Goal: Transaction & Acquisition: Purchase product/service

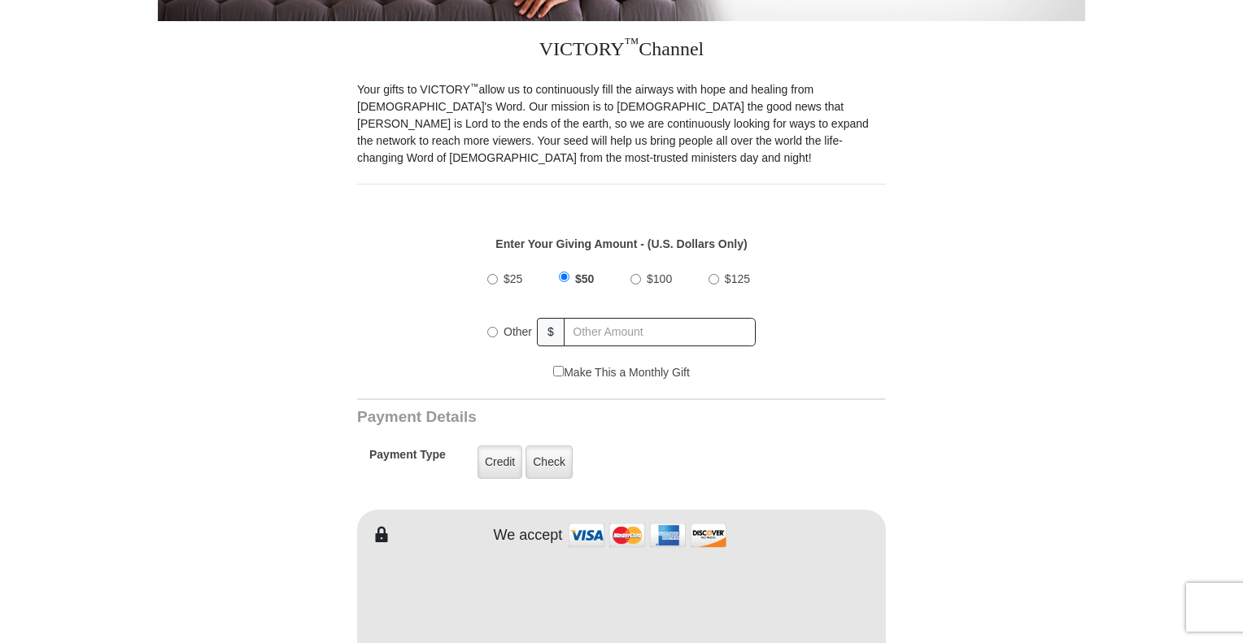
scroll to position [442, 0]
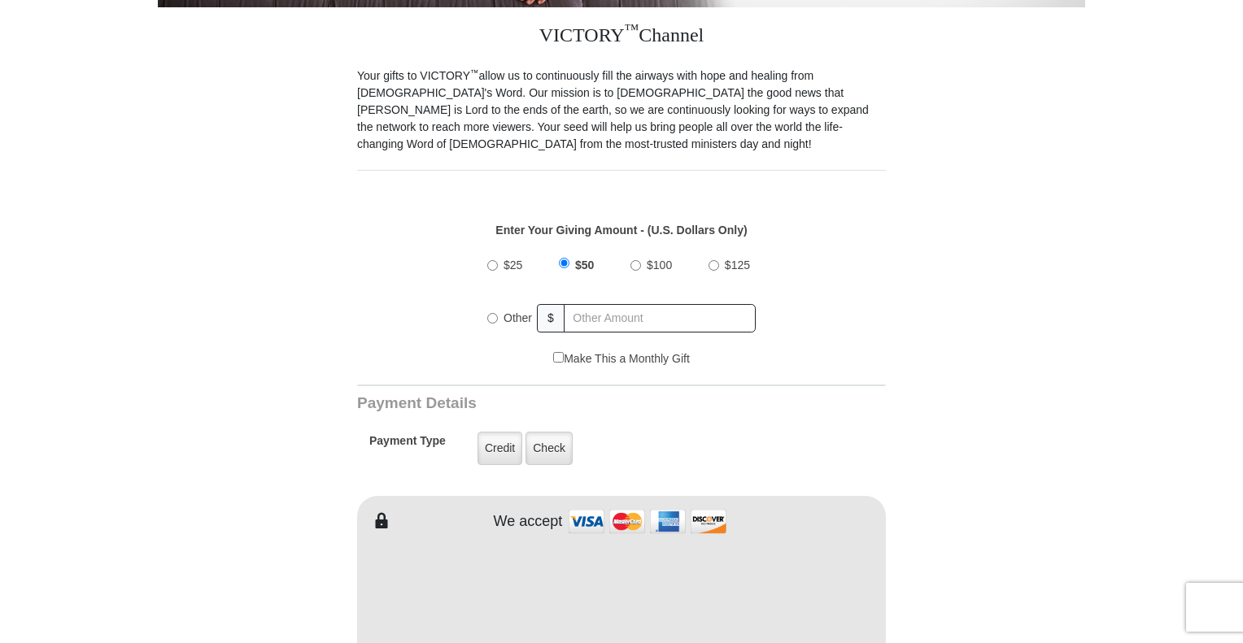
click at [492, 313] on input "Other" at bounding box center [492, 318] width 11 height 11
radio input "true"
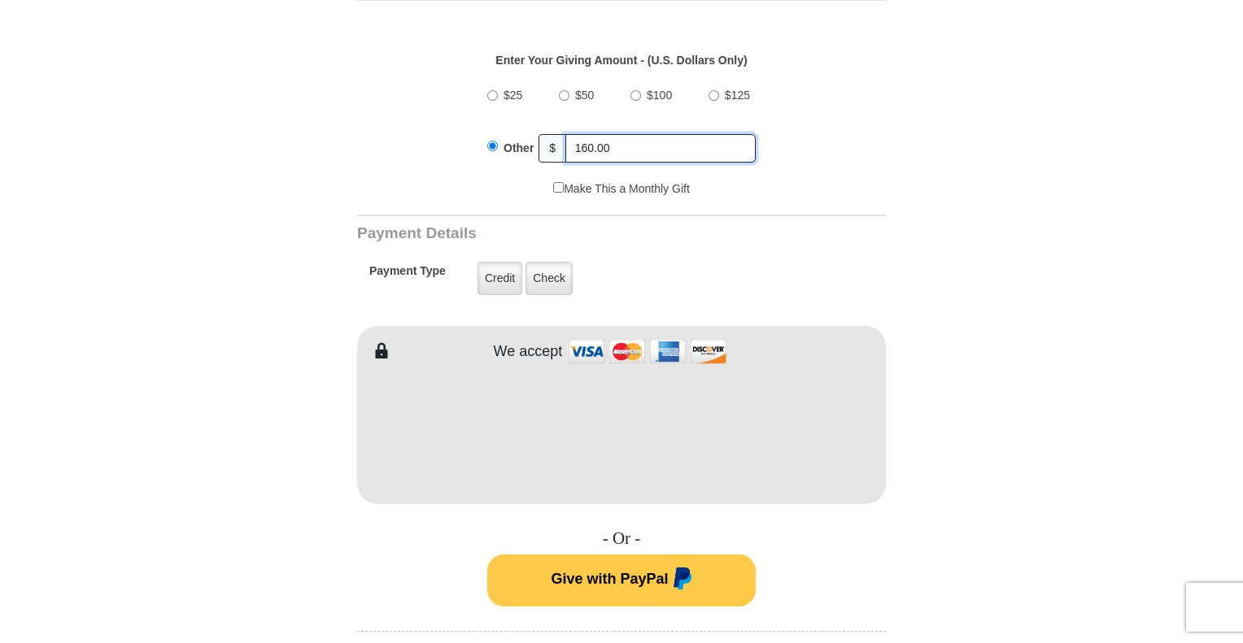
scroll to position [647, 0]
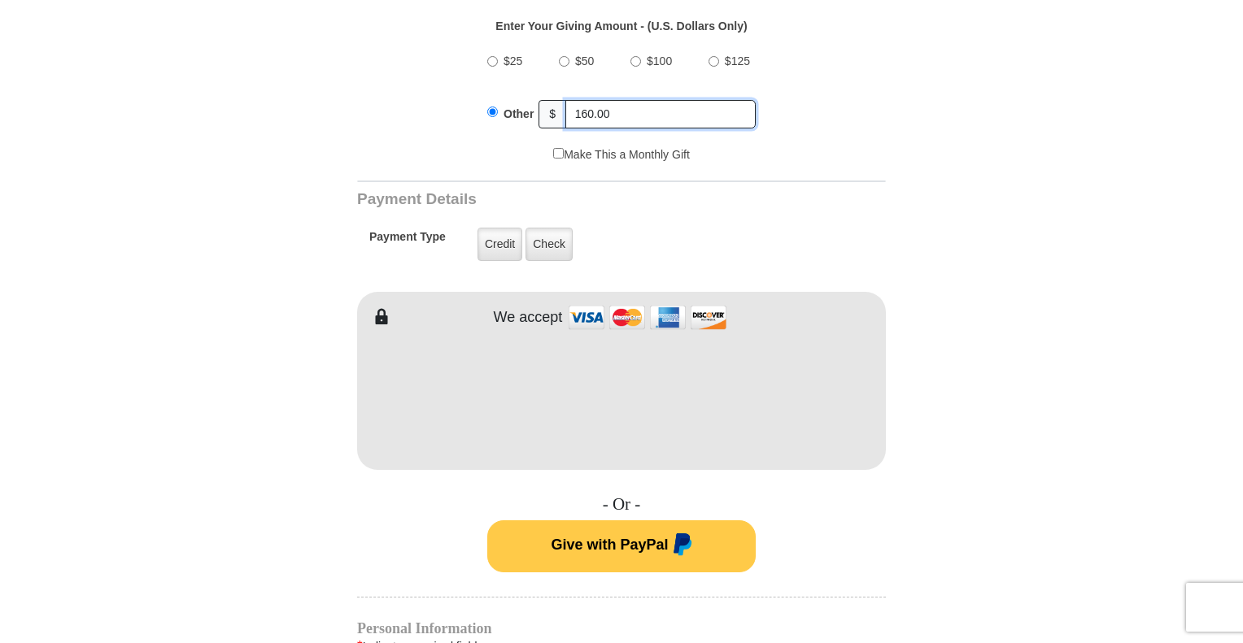
type input "160.00"
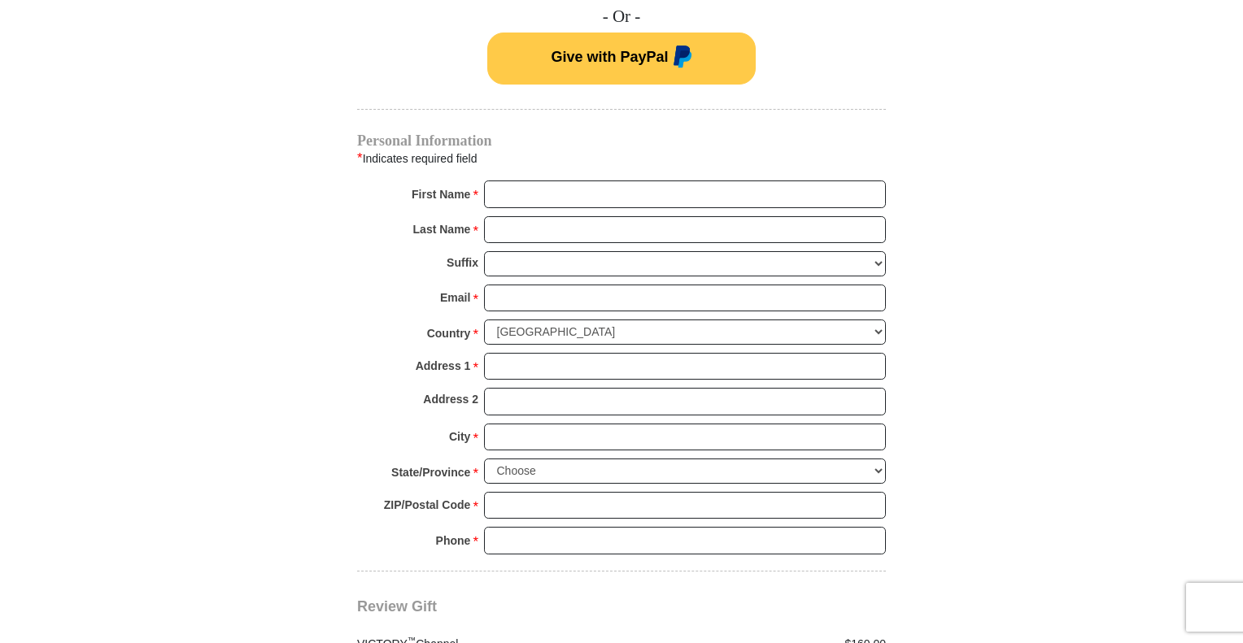
scroll to position [1157, 0]
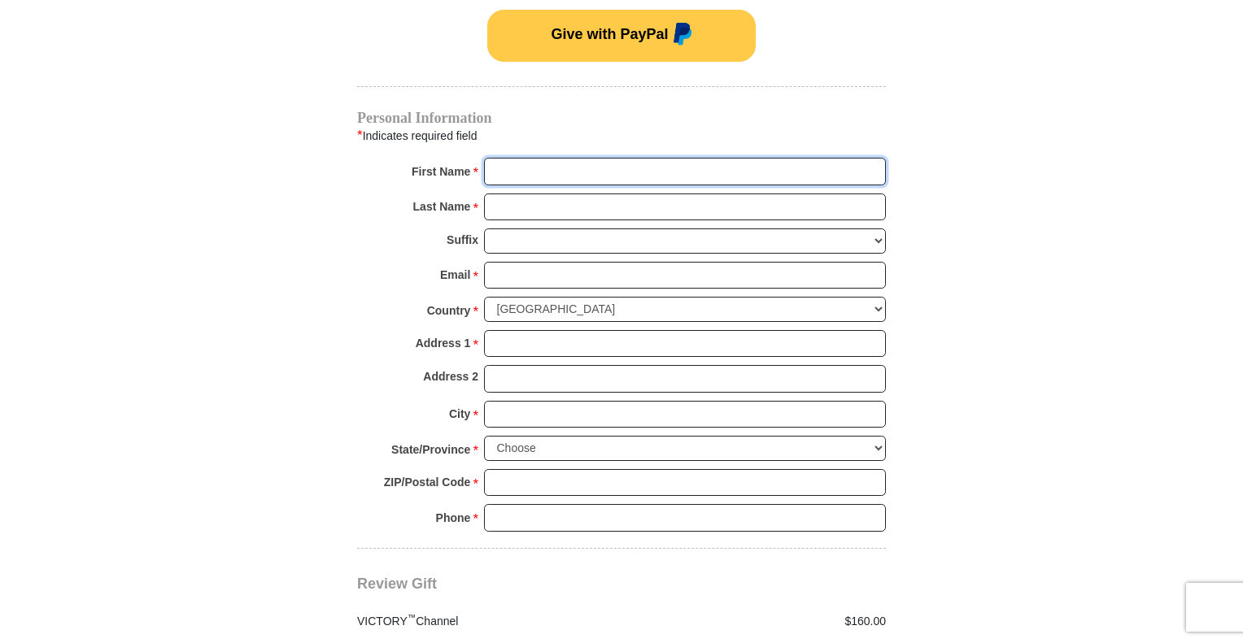
click at [599, 158] on input "First Name *" at bounding box center [685, 172] width 402 height 28
type input "TERESA"
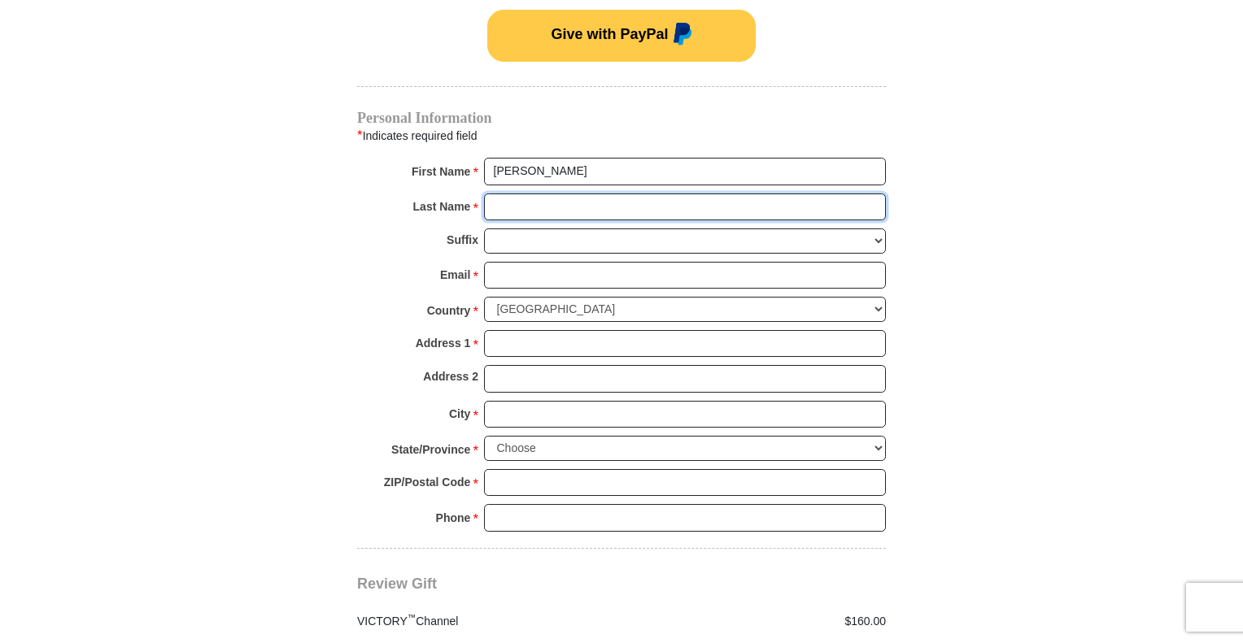
click at [550, 194] on input "Last Name *" at bounding box center [685, 208] width 402 height 28
type input "WEBB"
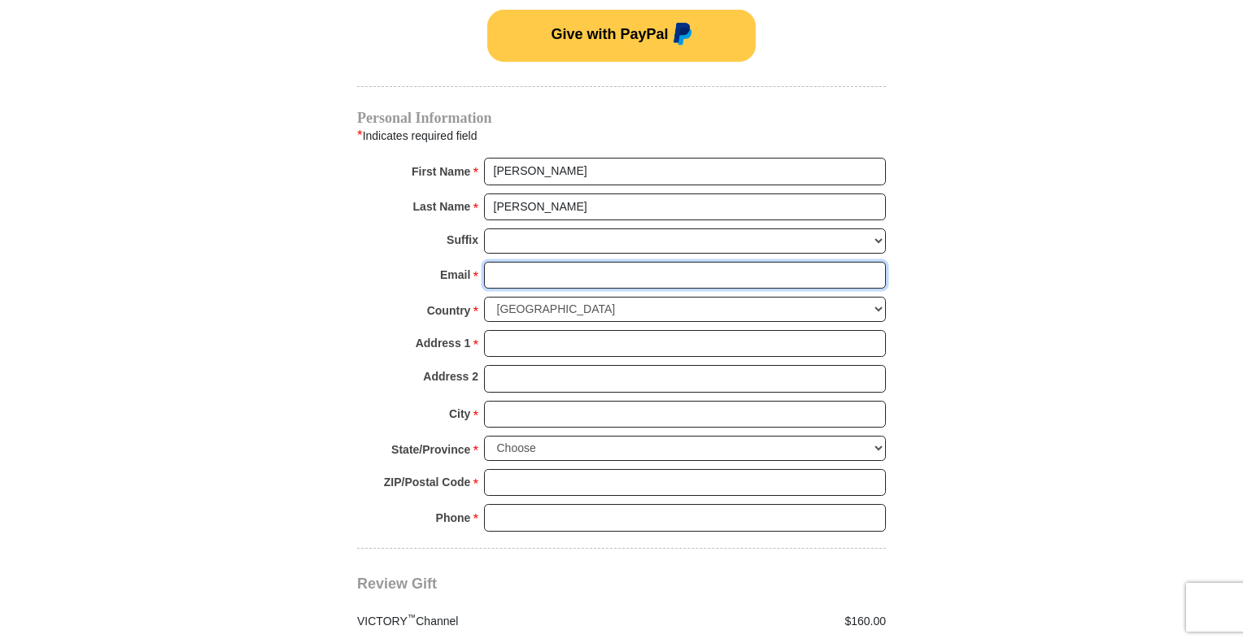
click at [539, 266] on input "Email *" at bounding box center [685, 276] width 402 height 28
type input "TERESAWALKERWEBB@BELLSOUTH.NET"
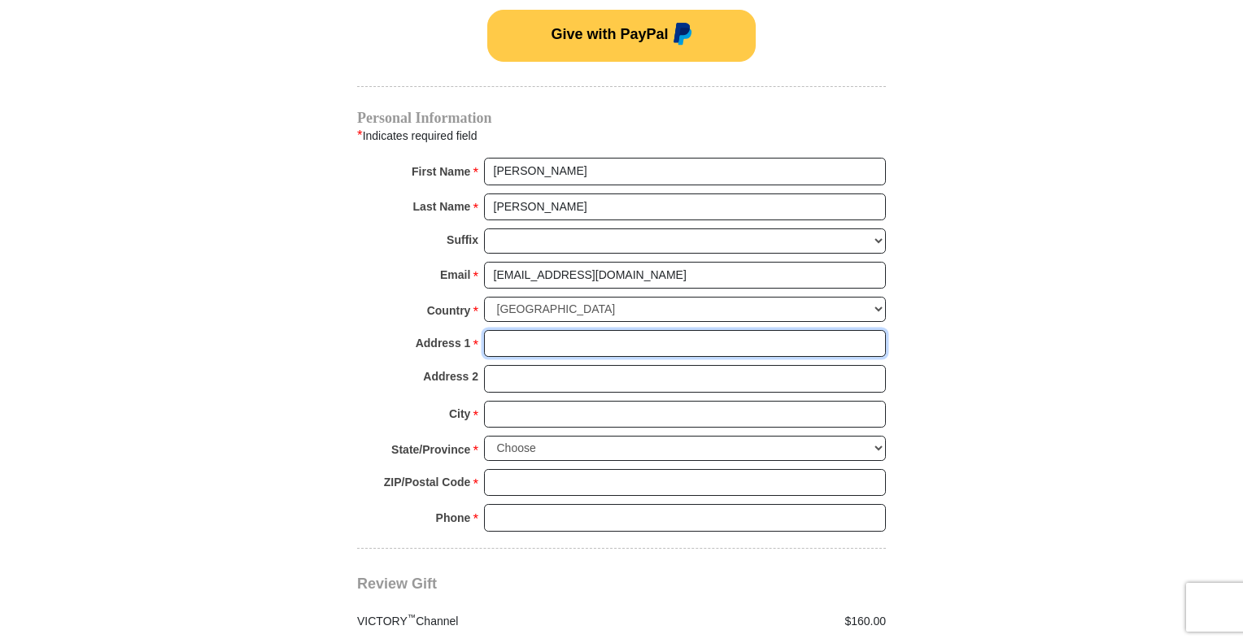
click at [548, 330] on input "Address 1 *" at bounding box center [685, 344] width 402 height 28
type input "154 LANDAU LANE"
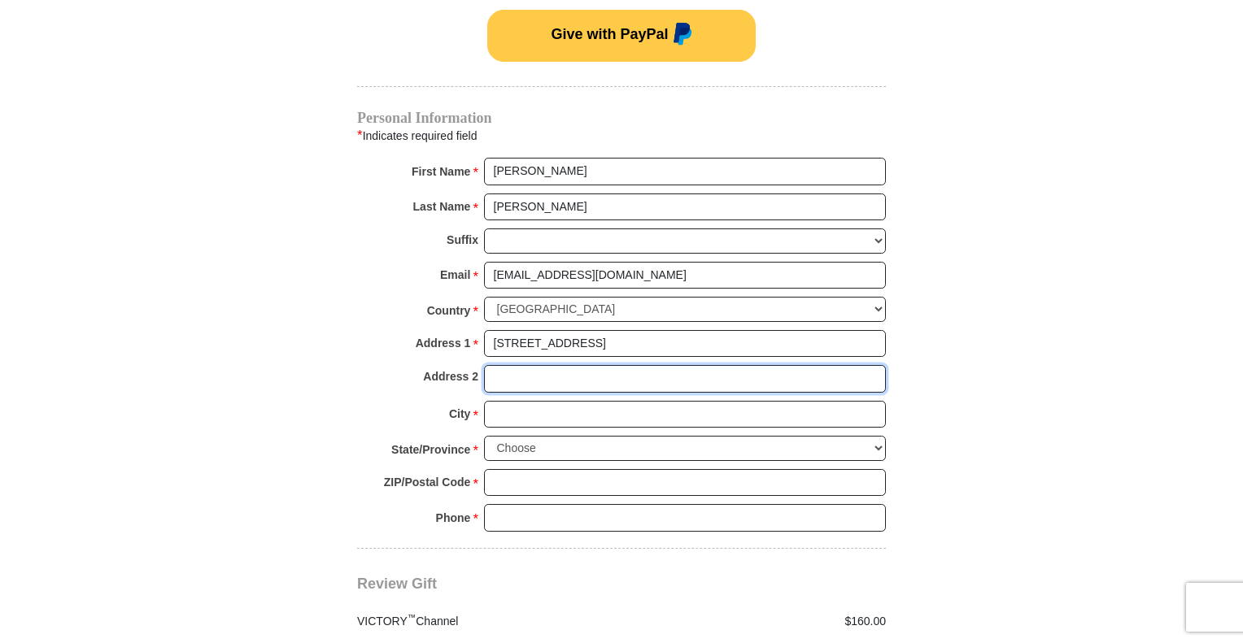
click at [544, 365] on input "Address 2" at bounding box center [685, 379] width 402 height 28
click at [553, 365] on input "Address 2" at bounding box center [685, 379] width 402 height 28
drag, startPoint x: 547, startPoint y: 379, endPoint x: 545, endPoint y: 390, distance: 11.6
click at [545, 401] on input "City *" at bounding box center [685, 415] width 402 height 28
type input "ANDERSON"
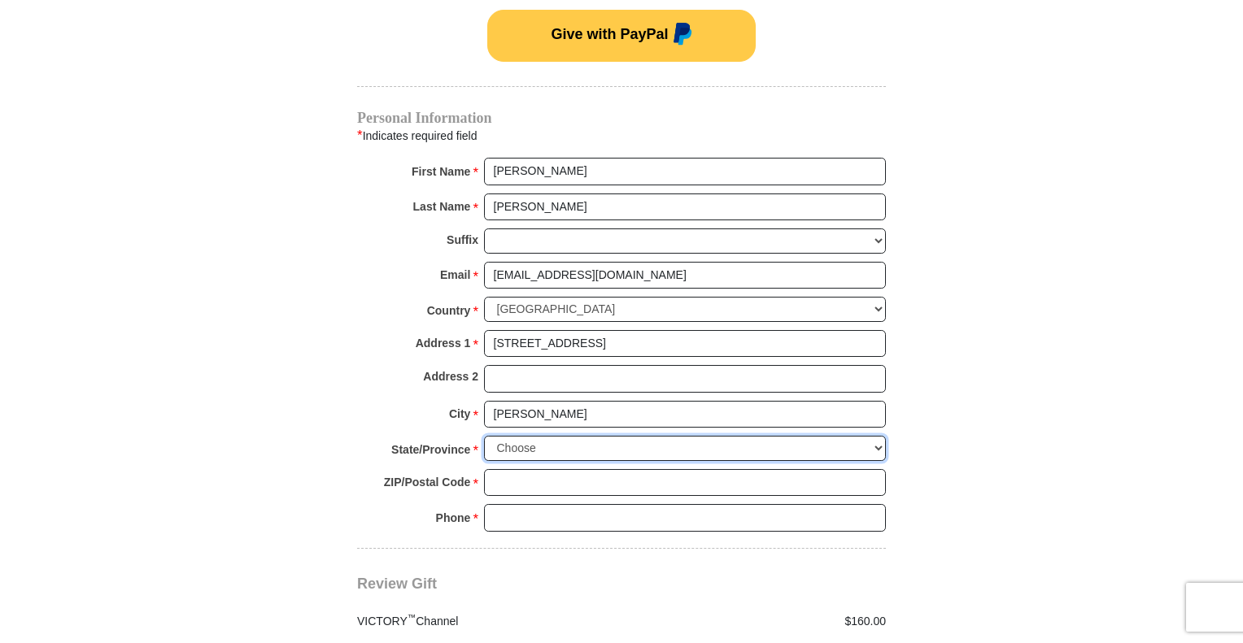
click at [585, 436] on select "Choose Alabama Alaska American Samoa Arizona Arkansas Armed Forces Americas Arm…" at bounding box center [685, 448] width 402 height 25
select select "SC"
click at [484, 436] on select "Choose Alabama Alaska American Samoa Arizona Arkansas Armed Forces Americas Arm…" at bounding box center [685, 448] width 402 height 25
click at [611, 469] on input "ZIP/Postal Code *" at bounding box center [685, 483] width 402 height 28
type input "29625"
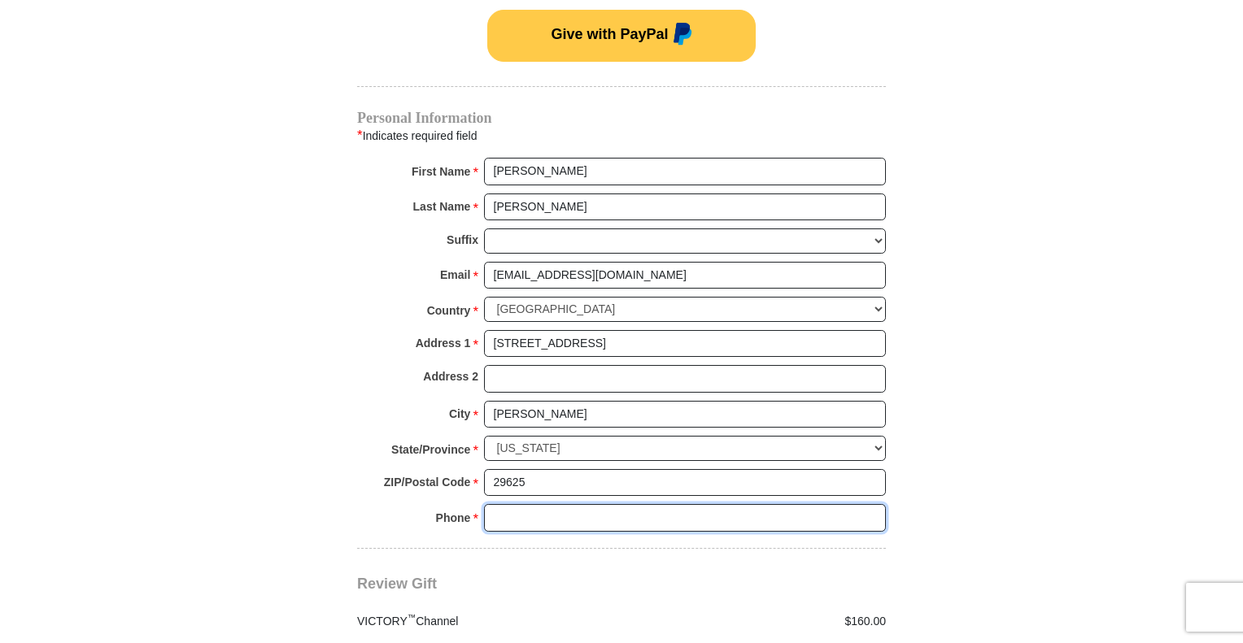
click at [626, 504] on input "Phone * *" at bounding box center [685, 518] width 402 height 28
type input "8645566329"
drag, startPoint x: 1242, startPoint y: 295, endPoint x: 1248, endPoint y: 355, distance: 59.7
click at [1242, 355] on html "VICTORY Channel Online Giving VICTORY Channel is a worldwide, on-air television…" at bounding box center [621, 272] width 1243 height 2859
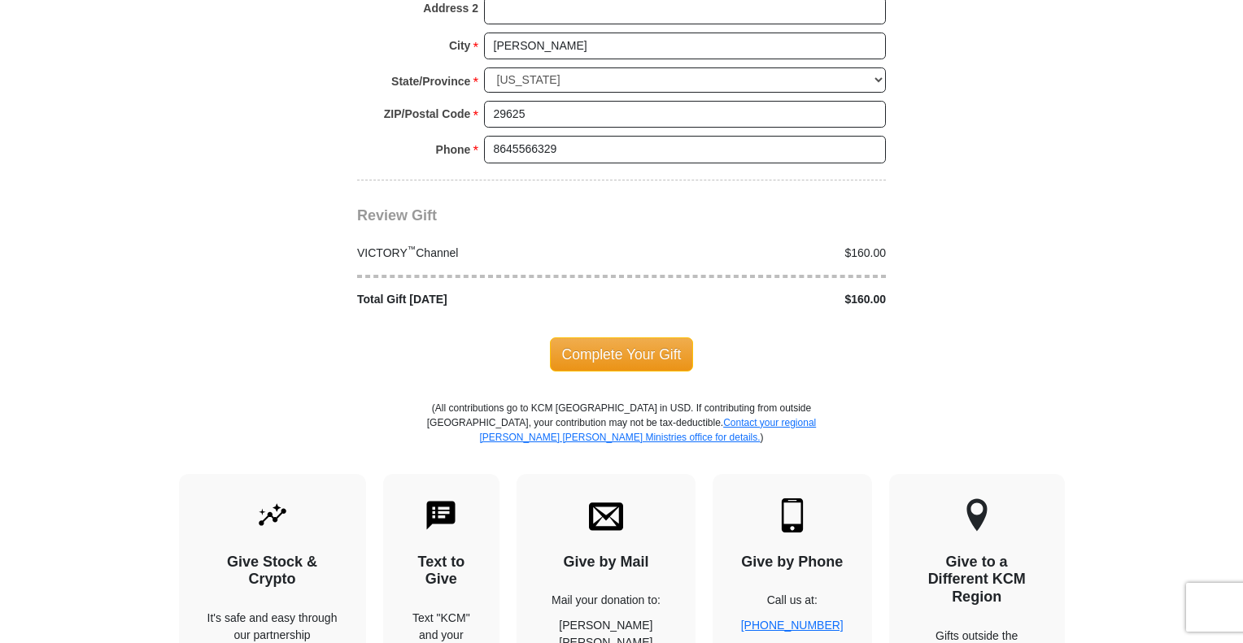
scroll to position [1549, 0]
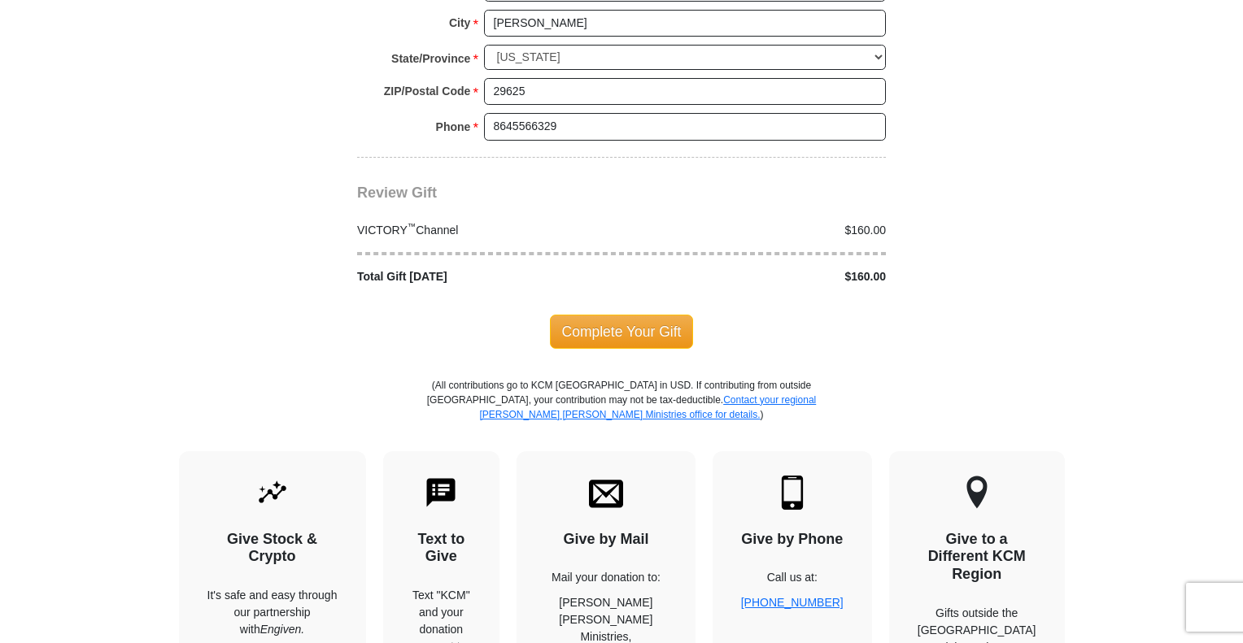
click at [644, 315] on span "Complete Your Gift" at bounding box center [622, 332] width 144 height 34
